Goal: Information Seeking & Learning: Learn about a topic

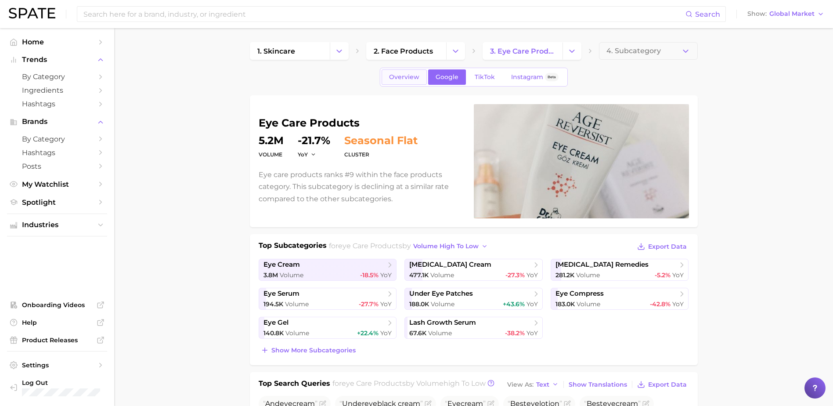
click at [398, 79] on span "Overview" at bounding box center [404, 76] width 30 height 7
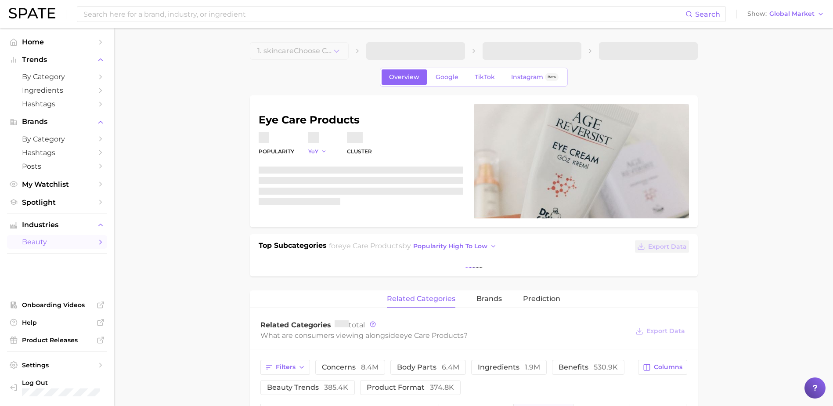
click at [320, 152] on button "YoY" at bounding box center [317, 151] width 19 height 7
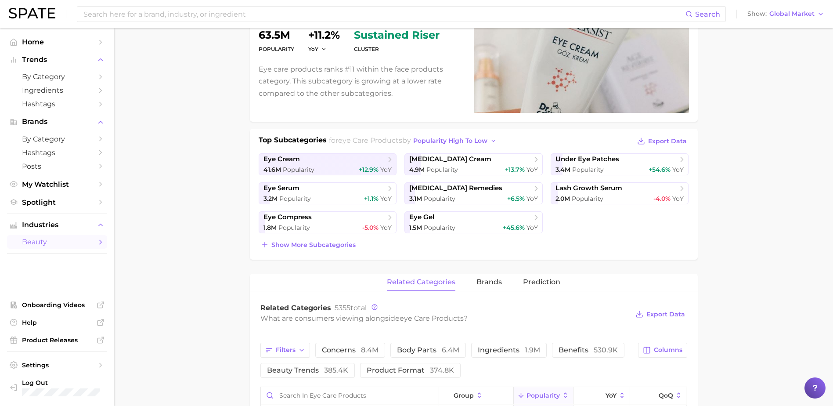
scroll to position [117, 0]
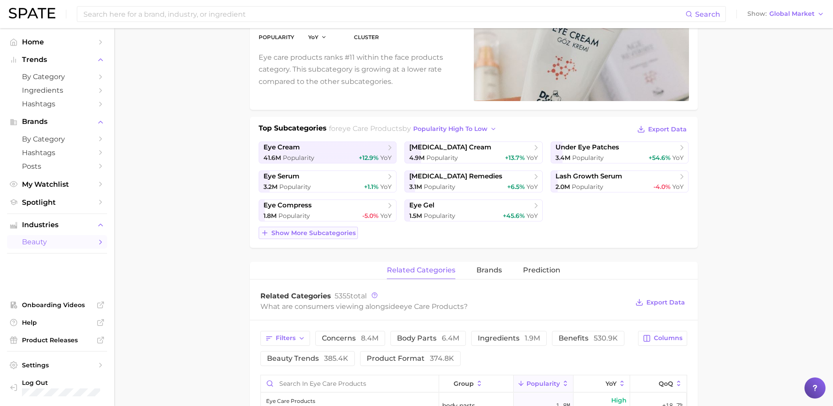
click at [355, 235] on button "Show more subcategories" at bounding box center [308, 233] width 99 height 12
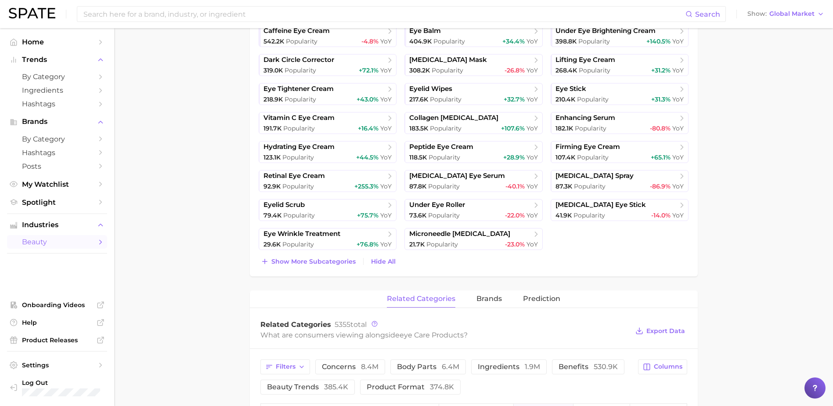
scroll to position [469, 0]
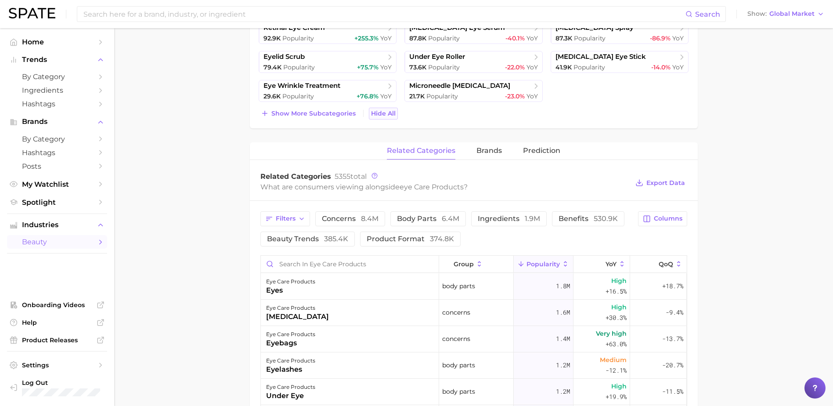
click at [384, 113] on span "Hide All" at bounding box center [383, 113] width 25 height 7
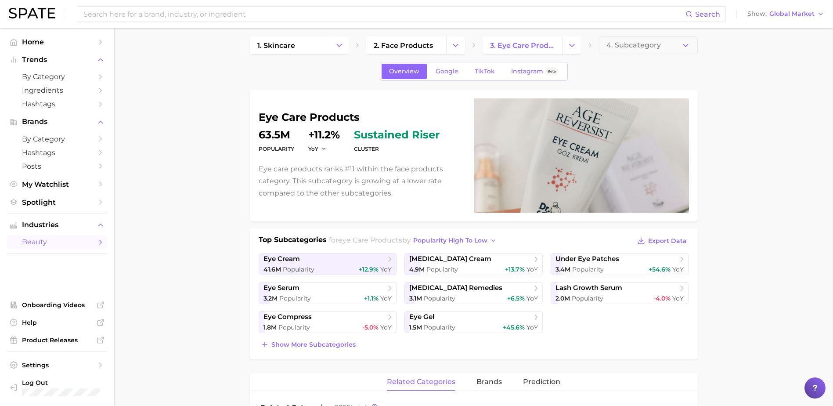
scroll to position [0, 0]
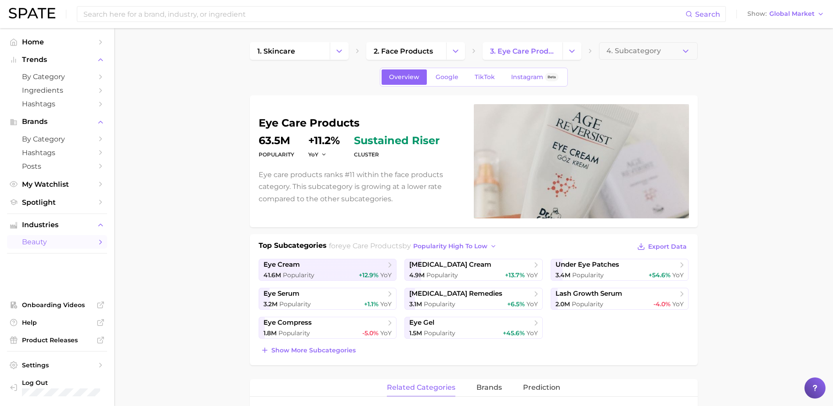
click at [679, 238] on div "Top Subcategories for eye care products by popularity high to low Export Data e…" at bounding box center [474, 299] width 448 height 131
click at [679, 240] on div "Top Subcategories for eye care products by popularity high to low Export Data e…" at bounding box center [474, 299] width 448 height 131
click at [681, 245] on span "Export Data" at bounding box center [668, 246] width 39 height 7
click at [692, 109] on div "eye care products Popularity 63.5m YoY +11.2% cluster sustained riser Eye care …" at bounding box center [474, 161] width 448 height 132
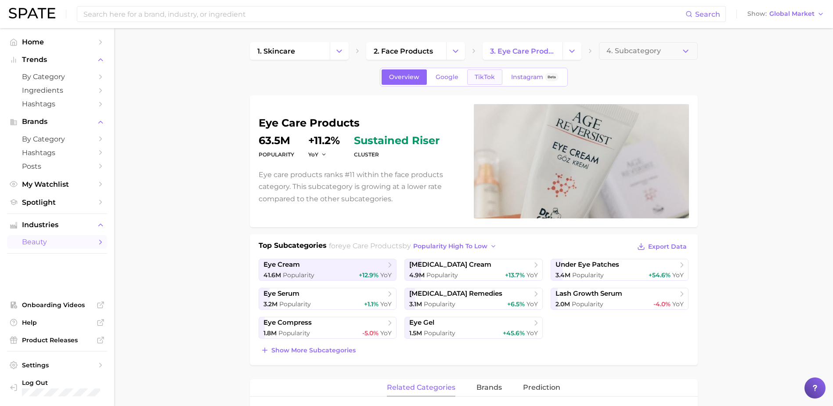
click at [482, 76] on span "TikTok" at bounding box center [485, 76] width 20 height 7
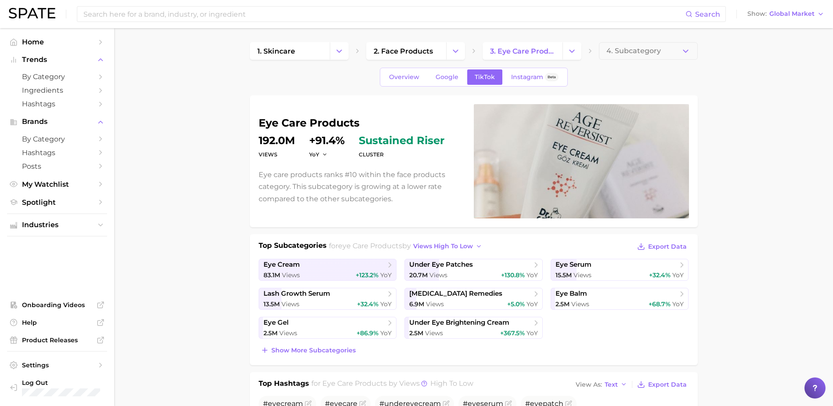
click at [395, 211] on div "eye care products Views 192.0m YoY +91.4% cluster sustained riser Eye care prod…" at bounding box center [474, 161] width 431 height 114
click at [388, 75] on link "Overview" at bounding box center [404, 76] width 45 height 15
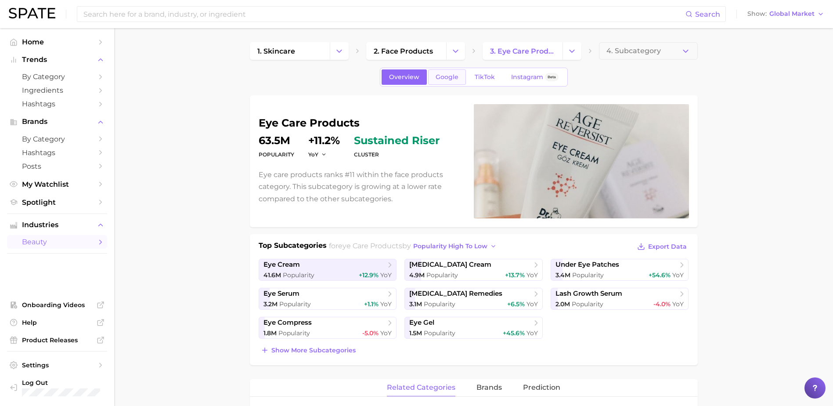
click at [460, 81] on link "Google" at bounding box center [447, 76] width 38 height 15
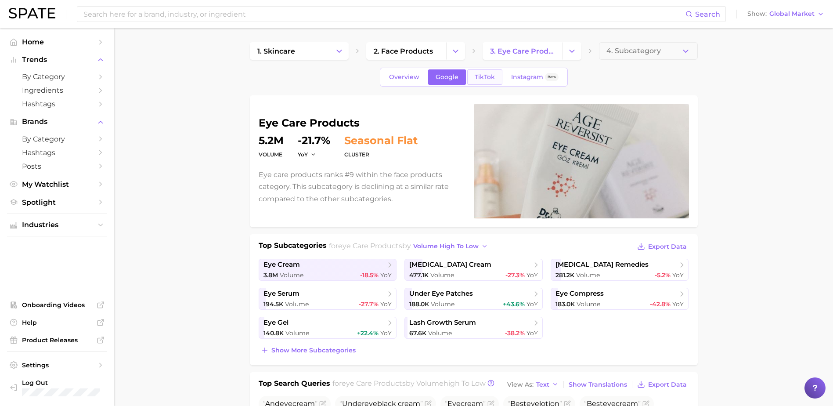
click at [495, 80] on link "TikTok" at bounding box center [484, 76] width 35 height 15
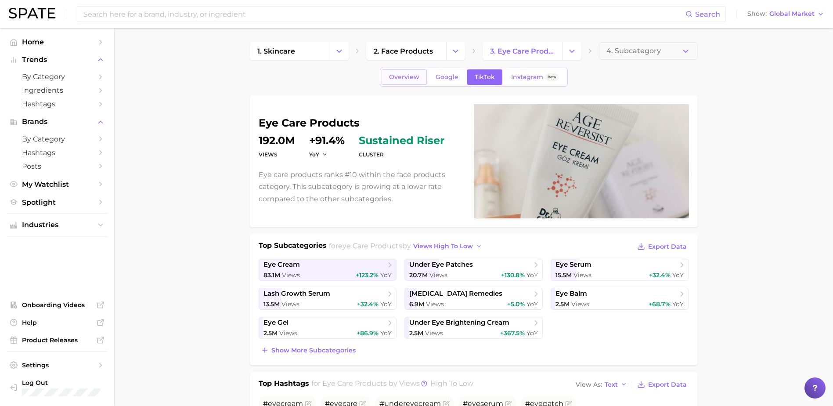
click at [401, 83] on link "Overview" at bounding box center [404, 76] width 45 height 15
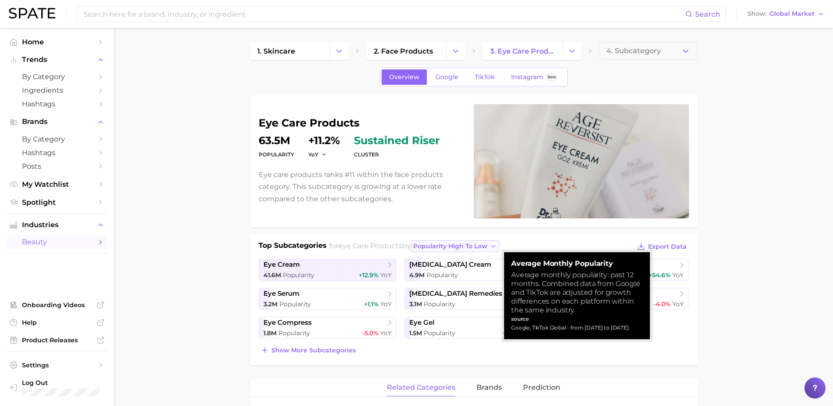
click at [471, 243] on span "popularity high to low" at bounding box center [450, 246] width 74 height 7
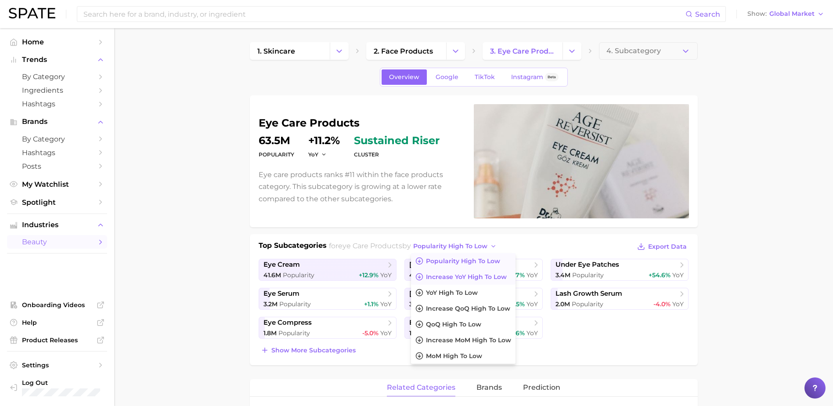
click at [496, 278] on span "Increase YoY high to low" at bounding box center [466, 276] width 81 height 7
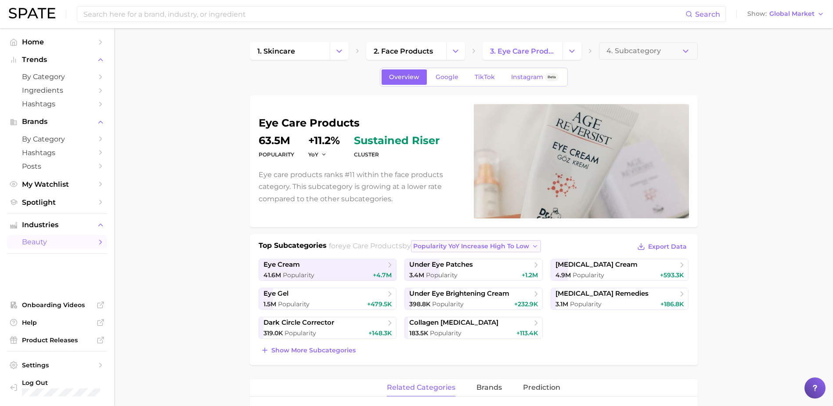
click at [494, 244] on span "Popularity YoY increase high to low" at bounding box center [471, 246] width 116 height 7
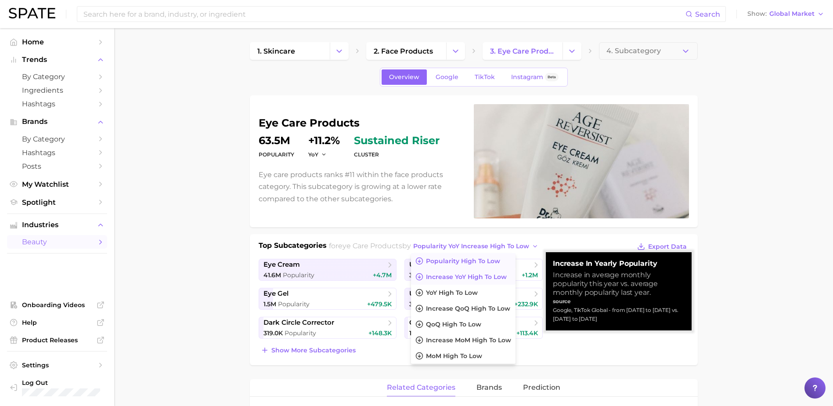
click at [496, 259] on span "Popularity high to low" at bounding box center [463, 260] width 74 height 7
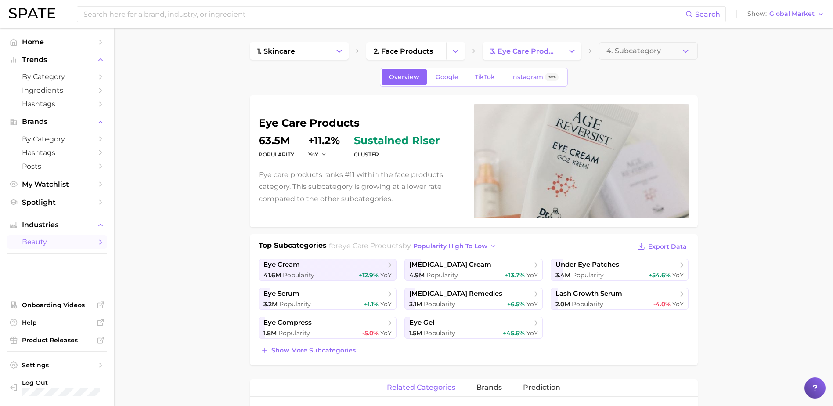
click at [676, 246] on span "Export Data" at bounding box center [668, 246] width 39 height 7
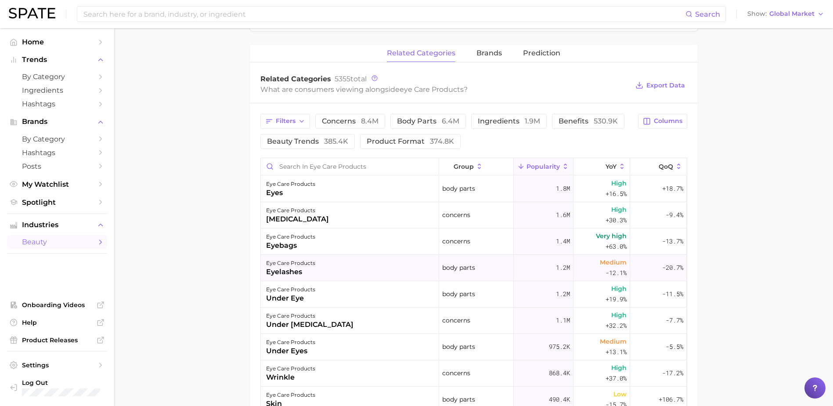
scroll to position [352, 0]
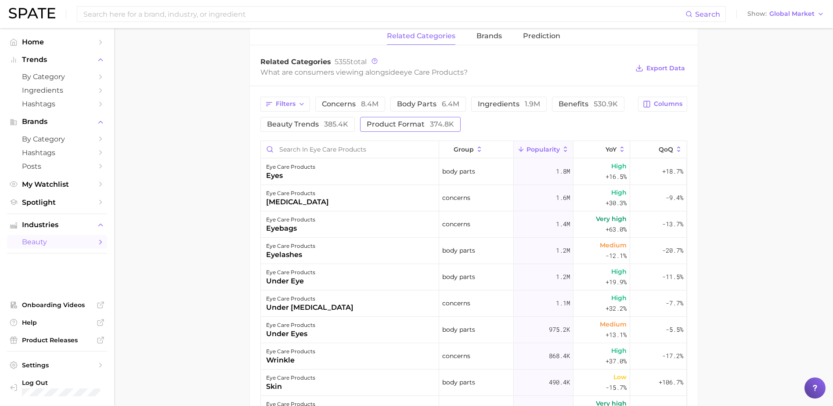
click at [410, 120] on button "product format 374.8k" at bounding box center [410, 124] width 101 height 15
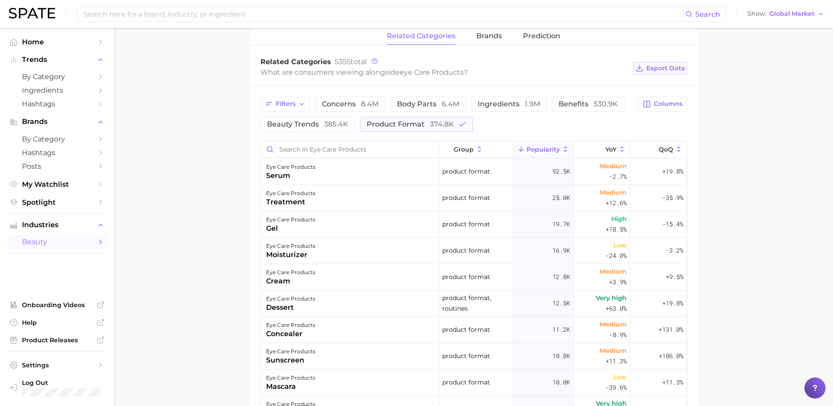
click at [667, 67] on span "Export Data" at bounding box center [666, 68] width 39 height 7
